Goal: Information Seeking & Learning: Learn about a topic

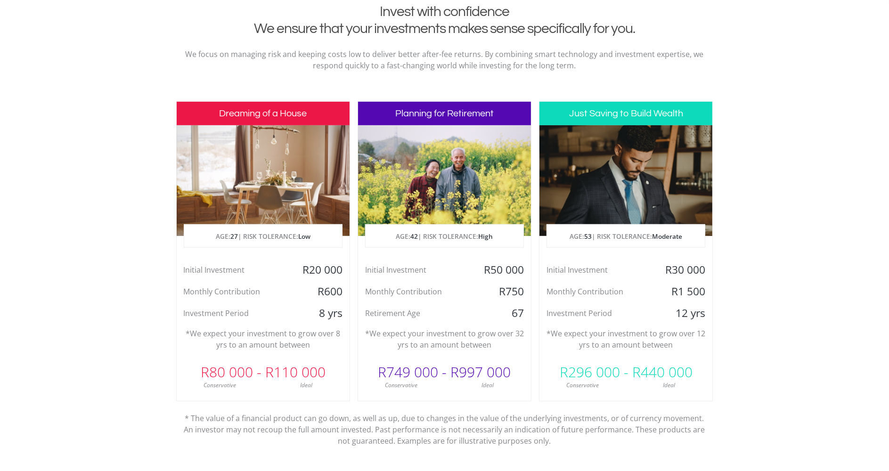
scroll to position [377, 0]
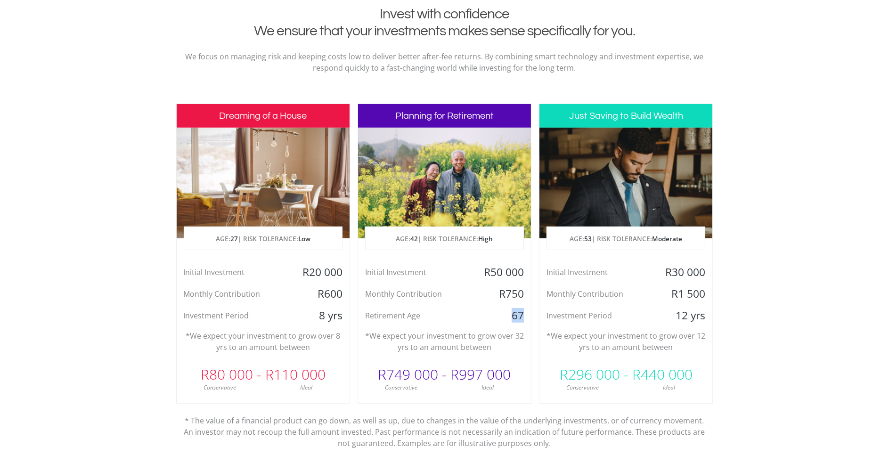
drag, startPoint x: 512, startPoint y: 313, endPoint x: 529, endPoint y: 311, distance: 17.1
click at [529, 311] on div "67" at bounding box center [503, 316] width 58 height 14
click at [815, 319] on section "Invest with confidence We ensure that your investments makes sense specifically…" at bounding box center [444, 254] width 889 height 496
drag, startPoint x: 299, startPoint y: 274, endPoint x: 343, endPoint y: 272, distance: 43.9
click at [343, 272] on div "R20 000" at bounding box center [321, 272] width 58 height 14
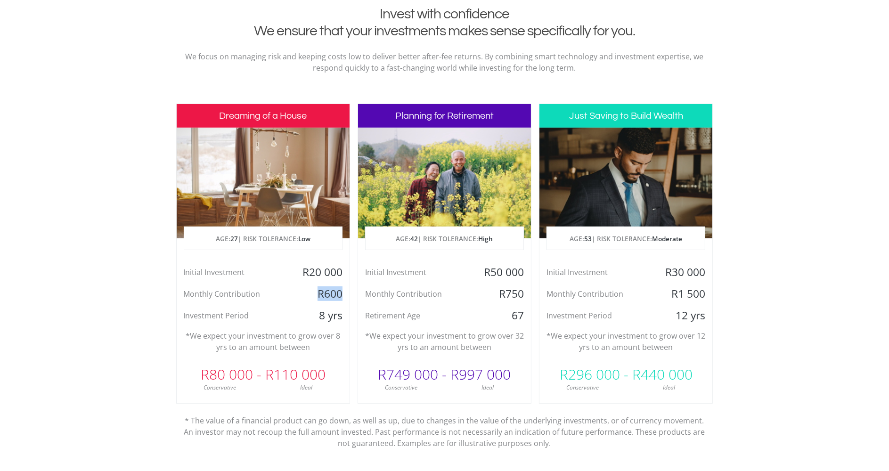
drag, startPoint x: 321, startPoint y: 300, endPoint x: 351, endPoint y: 298, distance: 30.2
click at [351, 298] on div "Dreaming of a House AGE: [DEMOGRAPHIC_DATA] | RISK TOLERANCE: Low Initial Inves…" at bounding box center [444, 280] width 537 height 353
click at [322, 322] on div "8 yrs" at bounding box center [321, 316] width 58 height 14
drag, startPoint x: 321, startPoint y: 314, endPoint x: 347, endPoint y: 314, distance: 26.4
click at [347, 314] on div "8 yrs" at bounding box center [321, 316] width 58 height 14
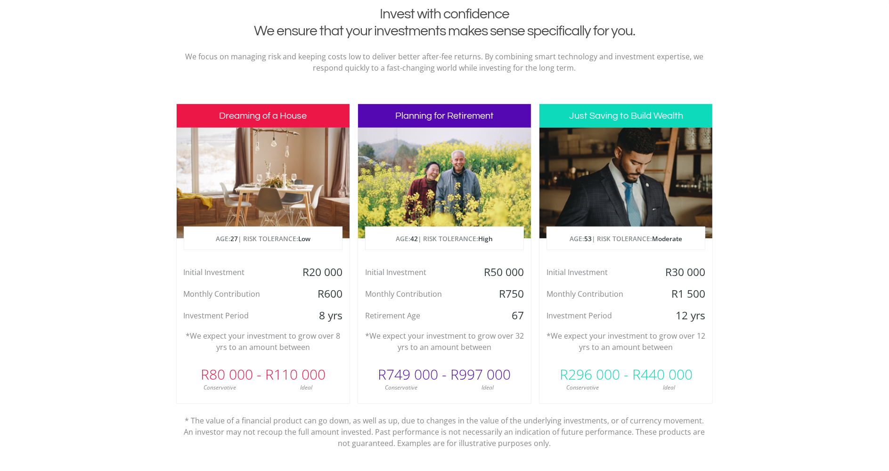
click at [322, 337] on p "*We expect your investment to grow over 8 yrs to an amount between" at bounding box center [263, 341] width 159 height 23
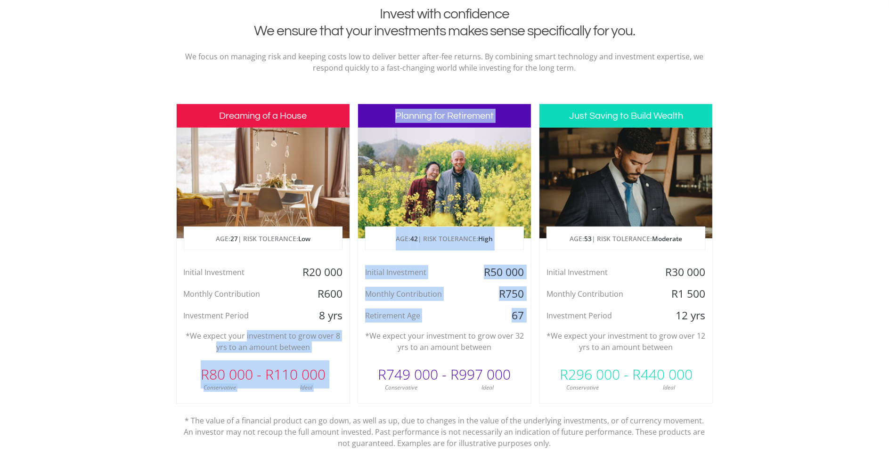
drag, startPoint x: 247, startPoint y: 335, endPoint x: 357, endPoint y: 335, distance: 109.8
click at [357, 335] on div "Dreaming of a House AGE: [DEMOGRAPHIC_DATA] | RISK TOLERANCE: Low Initial Inves…" at bounding box center [444, 280] width 537 height 353
click at [247, 356] on div "Dreaming of a House AGE: [DEMOGRAPHIC_DATA] | RISK TOLERANCE: Low Initial Inves…" at bounding box center [263, 254] width 174 height 300
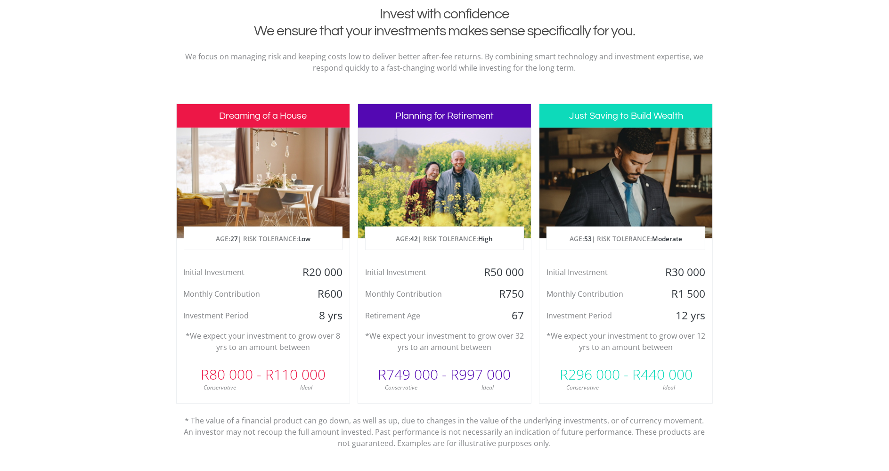
click at [784, 342] on section "Invest with confidence We ensure that your investments makes sense specifically…" at bounding box center [444, 254] width 889 height 496
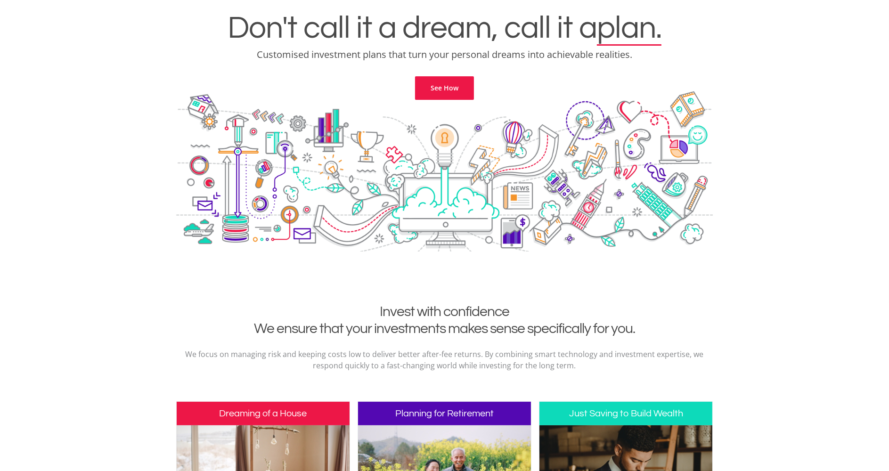
scroll to position [0, 0]
